Goal: Download file/media

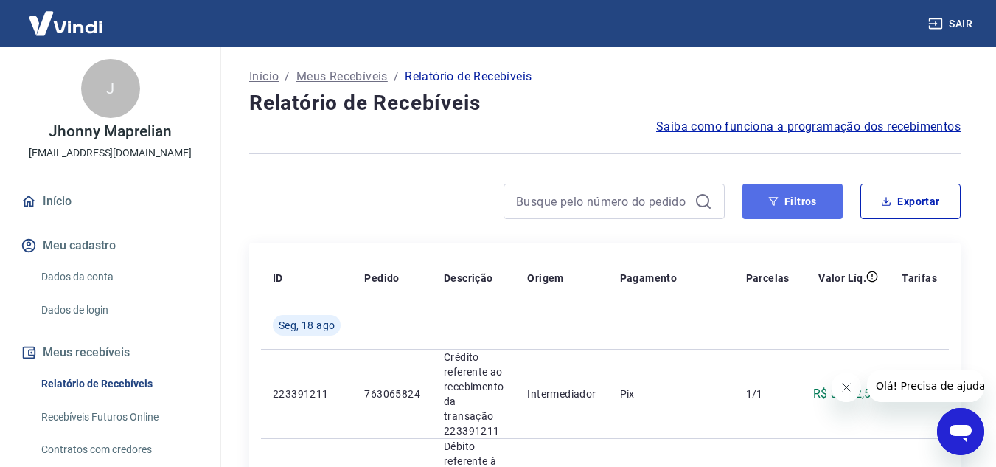
click at [764, 208] on button "Filtros" at bounding box center [793, 201] width 100 height 35
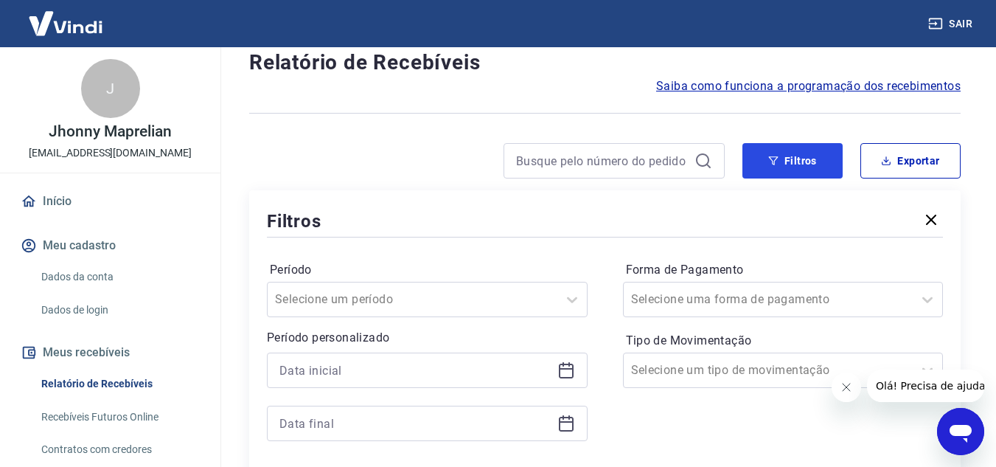
scroll to position [295, 0]
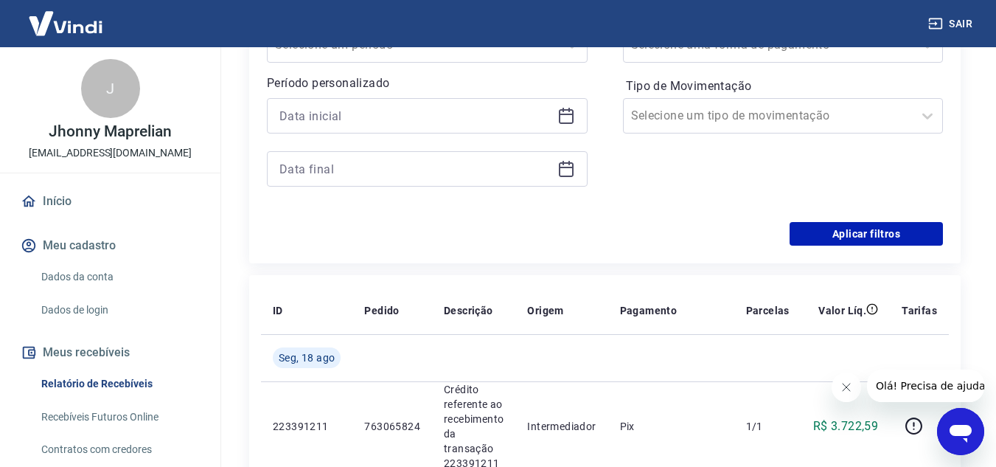
click at [563, 116] on icon at bounding box center [567, 116] width 18 height 18
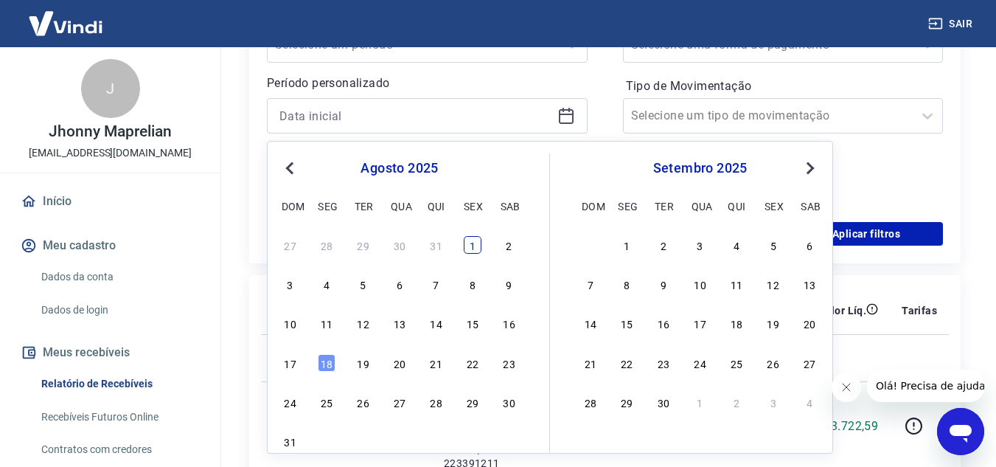
click at [470, 250] on div "1" at bounding box center [473, 245] width 18 height 18
type input "01/08/2025"
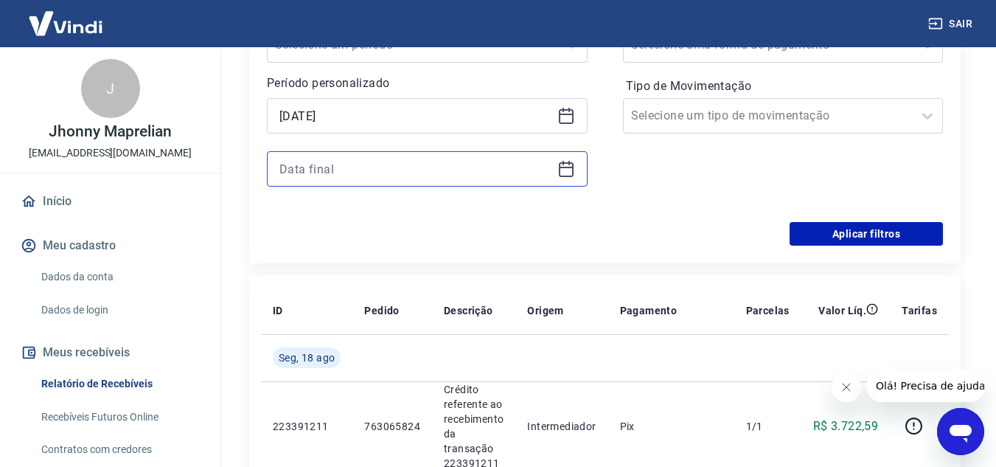
click at [500, 164] on input at bounding box center [416, 169] width 272 height 22
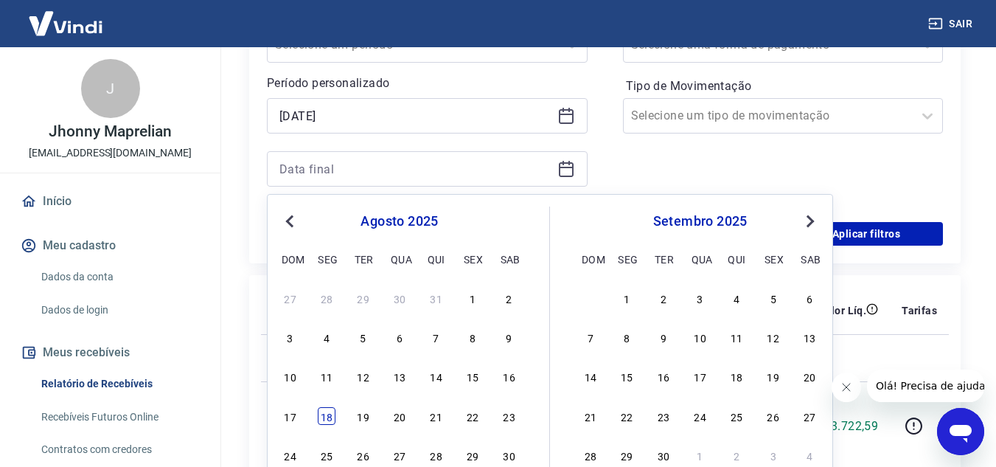
click at [330, 414] on div "18" at bounding box center [327, 416] width 18 height 18
type input "18/08/2025"
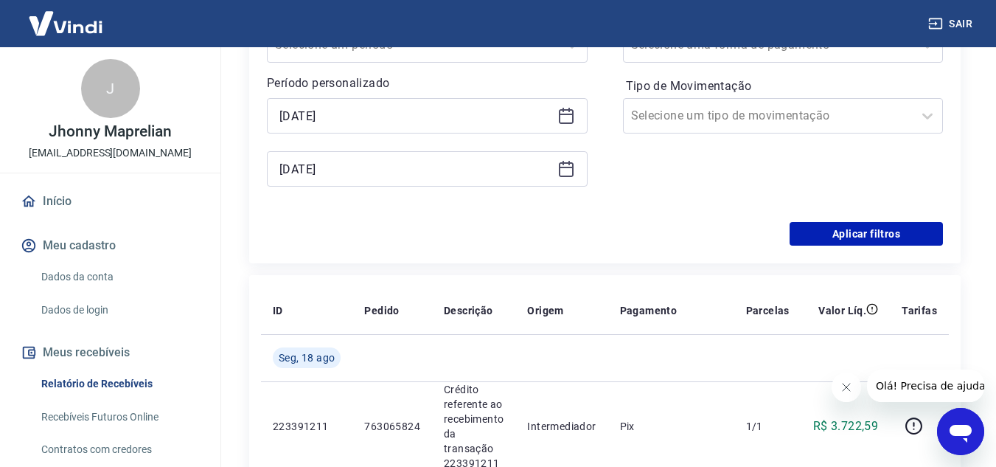
click at [707, 166] on div "Forma de Pagamento Selecione uma forma de pagamento Tipo de Movimentação Seleci…" at bounding box center [783, 104] width 321 height 201
click at [836, 234] on button "Aplicar filtros" at bounding box center [866, 234] width 153 height 24
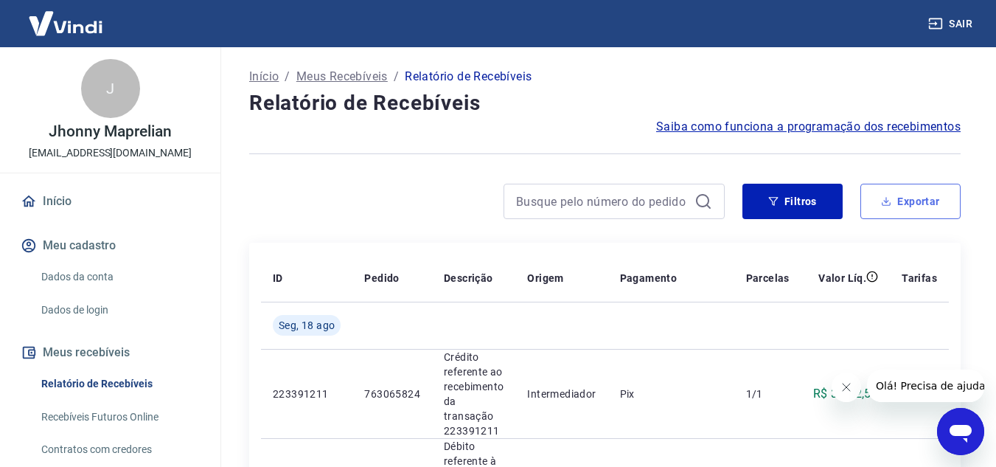
click at [892, 199] on button "Exportar" at bounding box center [911, 201] width 100 height 35
type input "01/08/2025"
type input "18/08/2025"
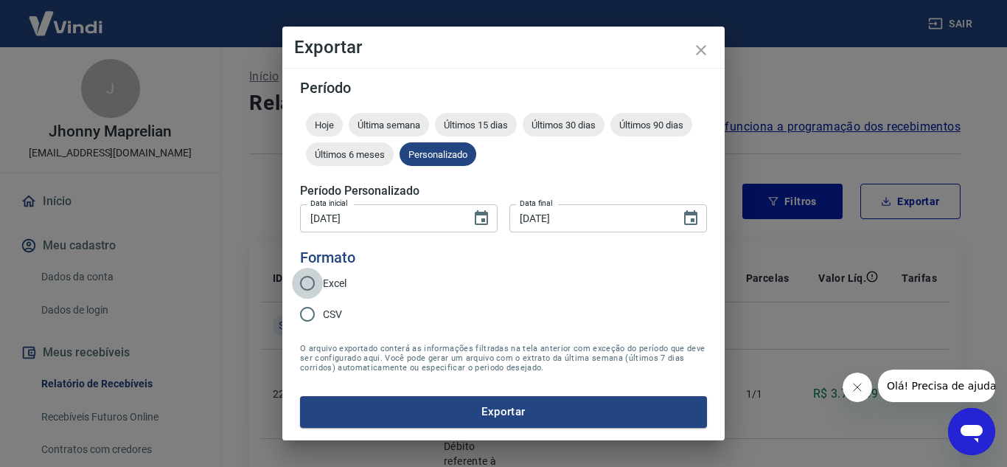
click at [319, 288] on input "Excel" at bounding box center [307, 283] width 31 height 31
radio input "true"
click at [558, 412] on button "Exportar" at bounding box center [503, 411] width 407 height 31
